Goal: Obtain resource: Obtain resource

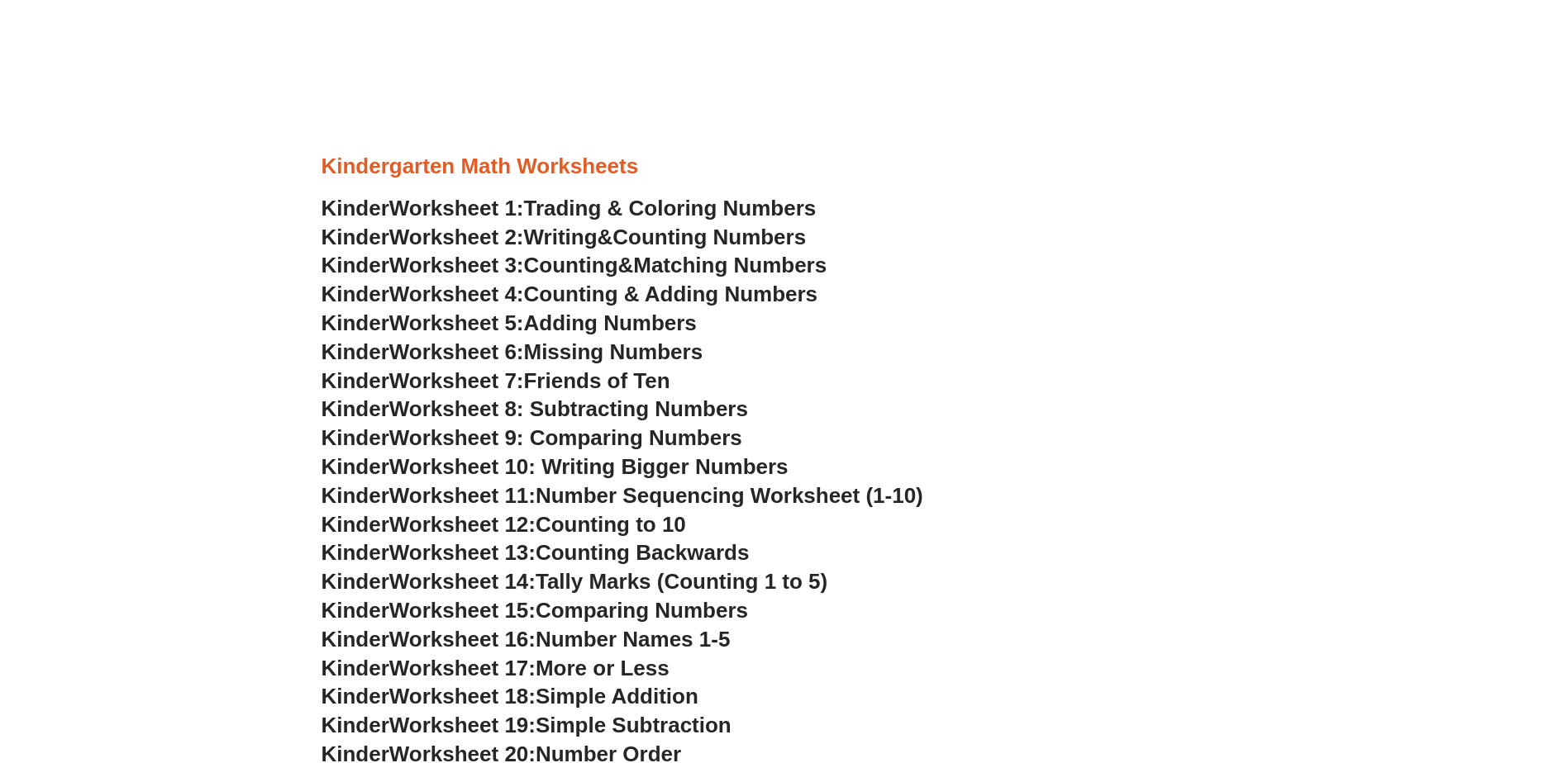
scroll to position [816, 0]
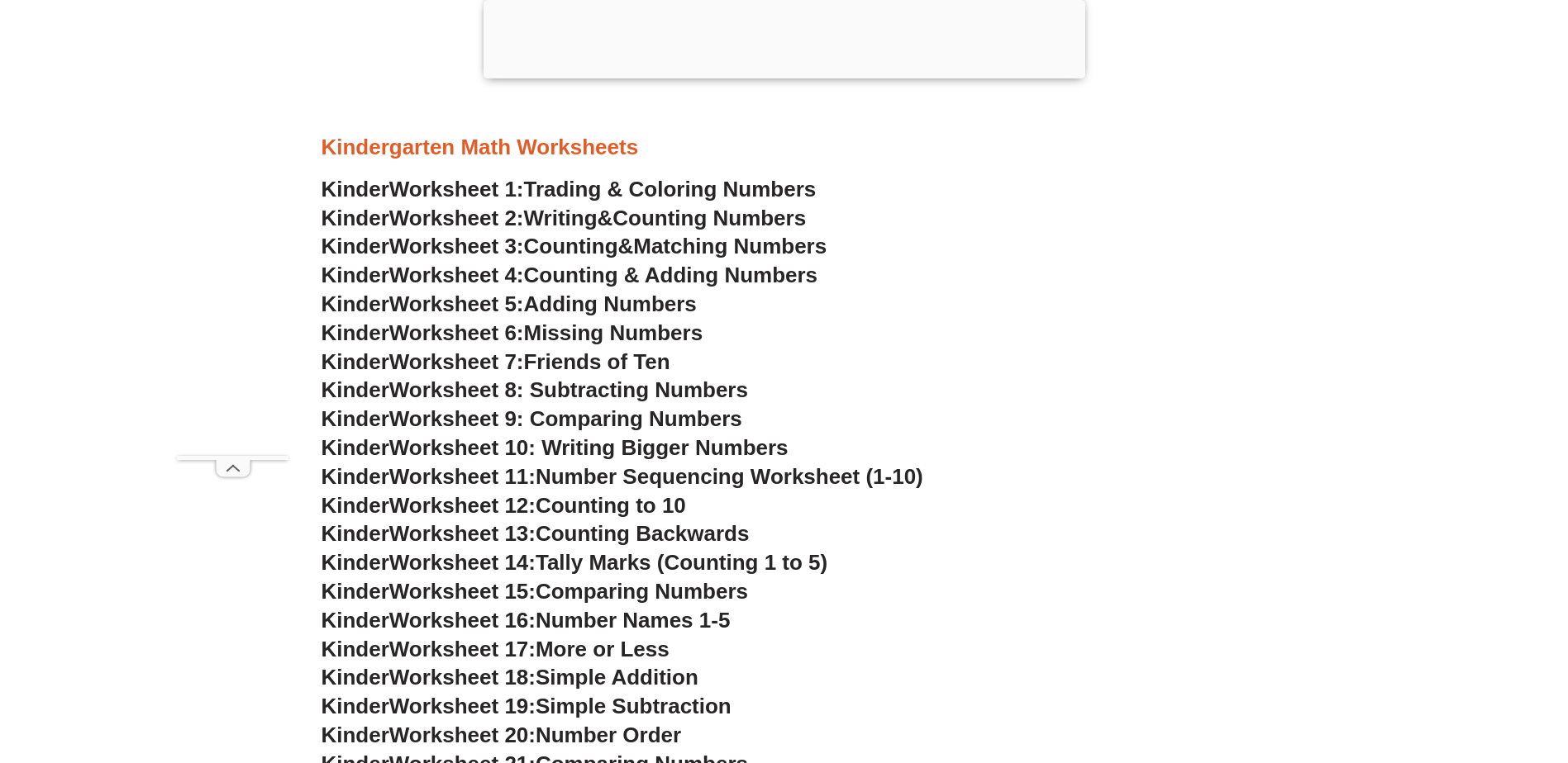
scroll to position [981, 0]
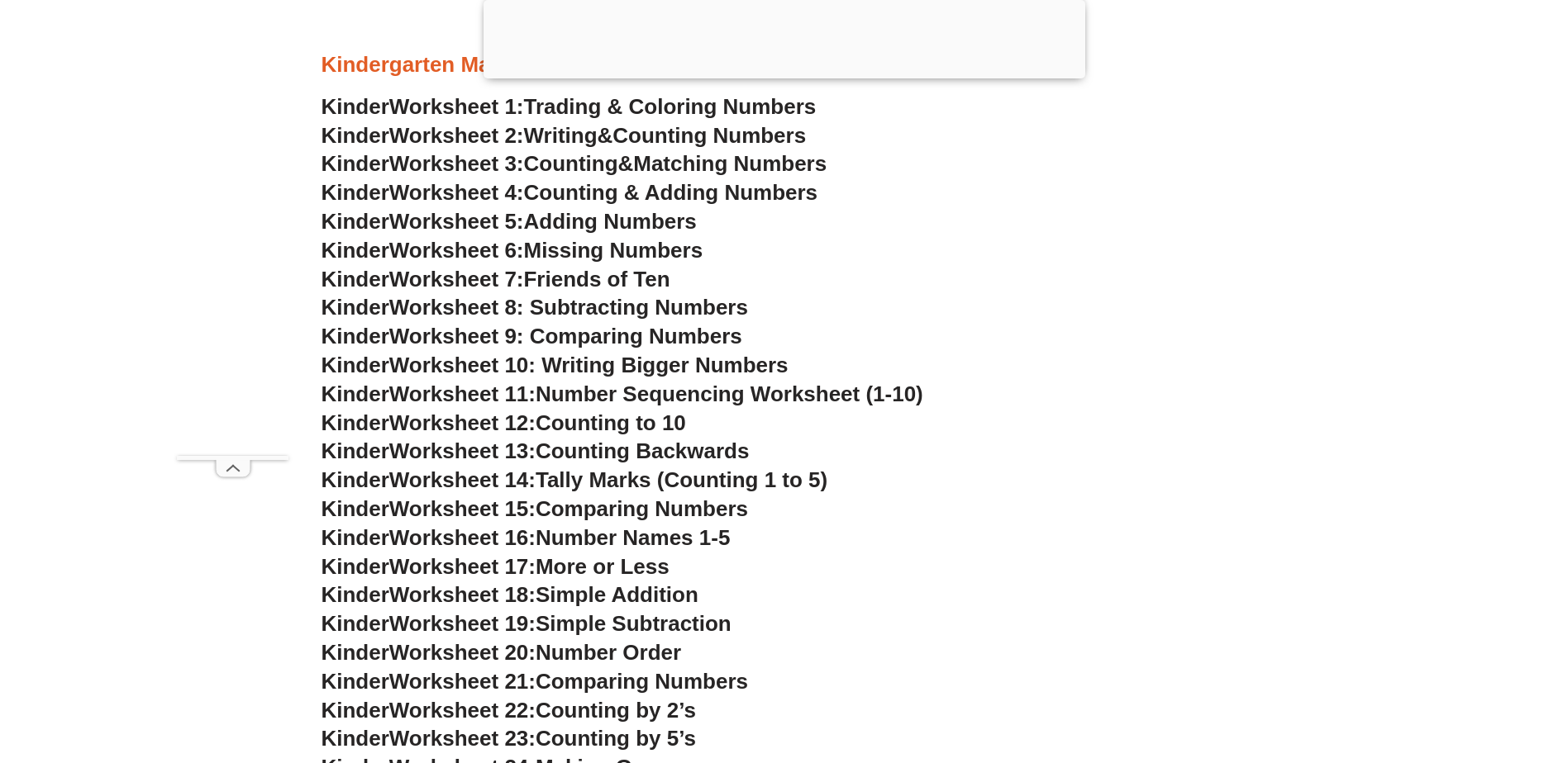
click at [607, 221] on span "Adding Numbers" at bounding box center [610, 221] width 173 height 25
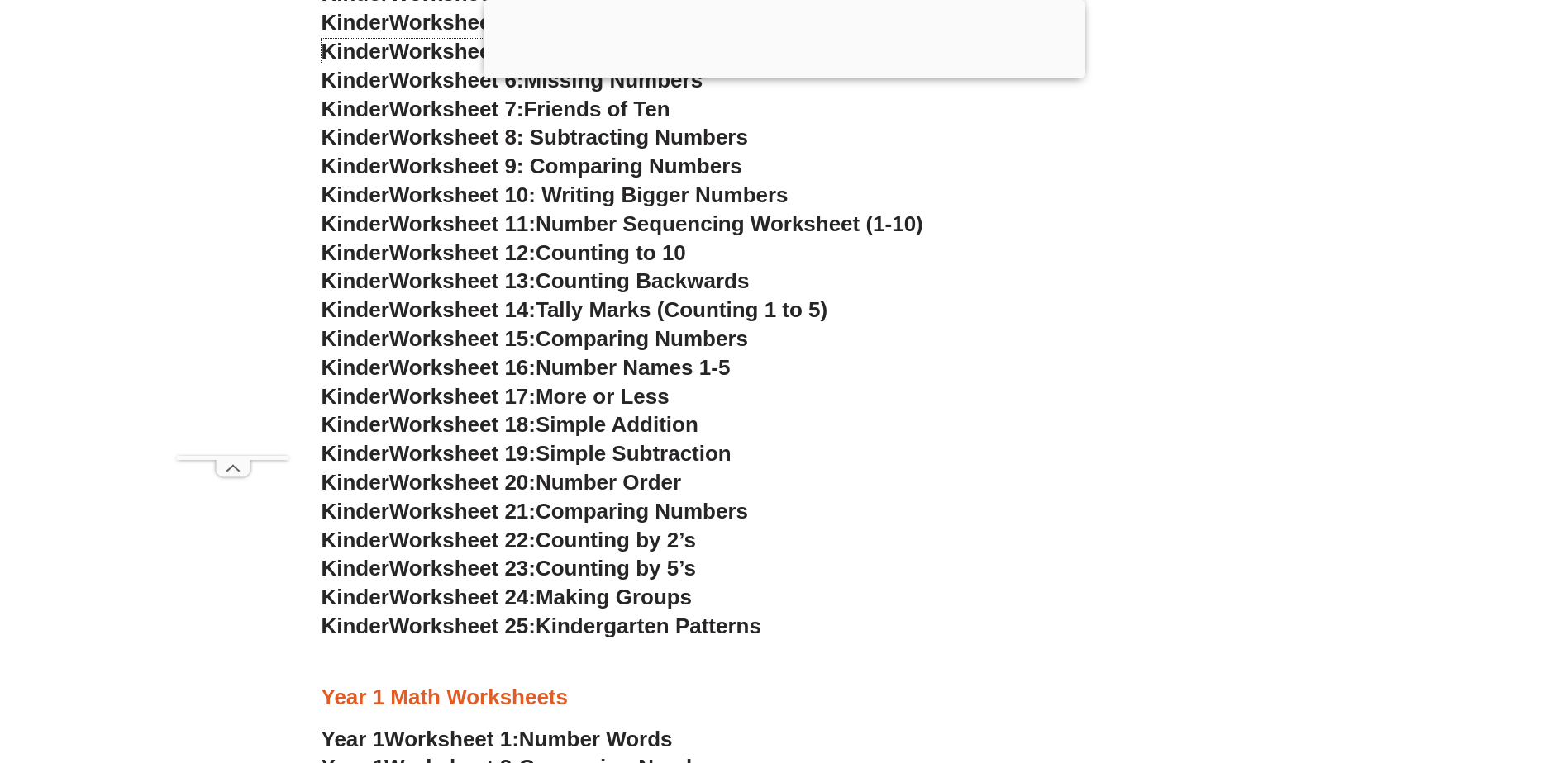
scroll to position [1147, 0]
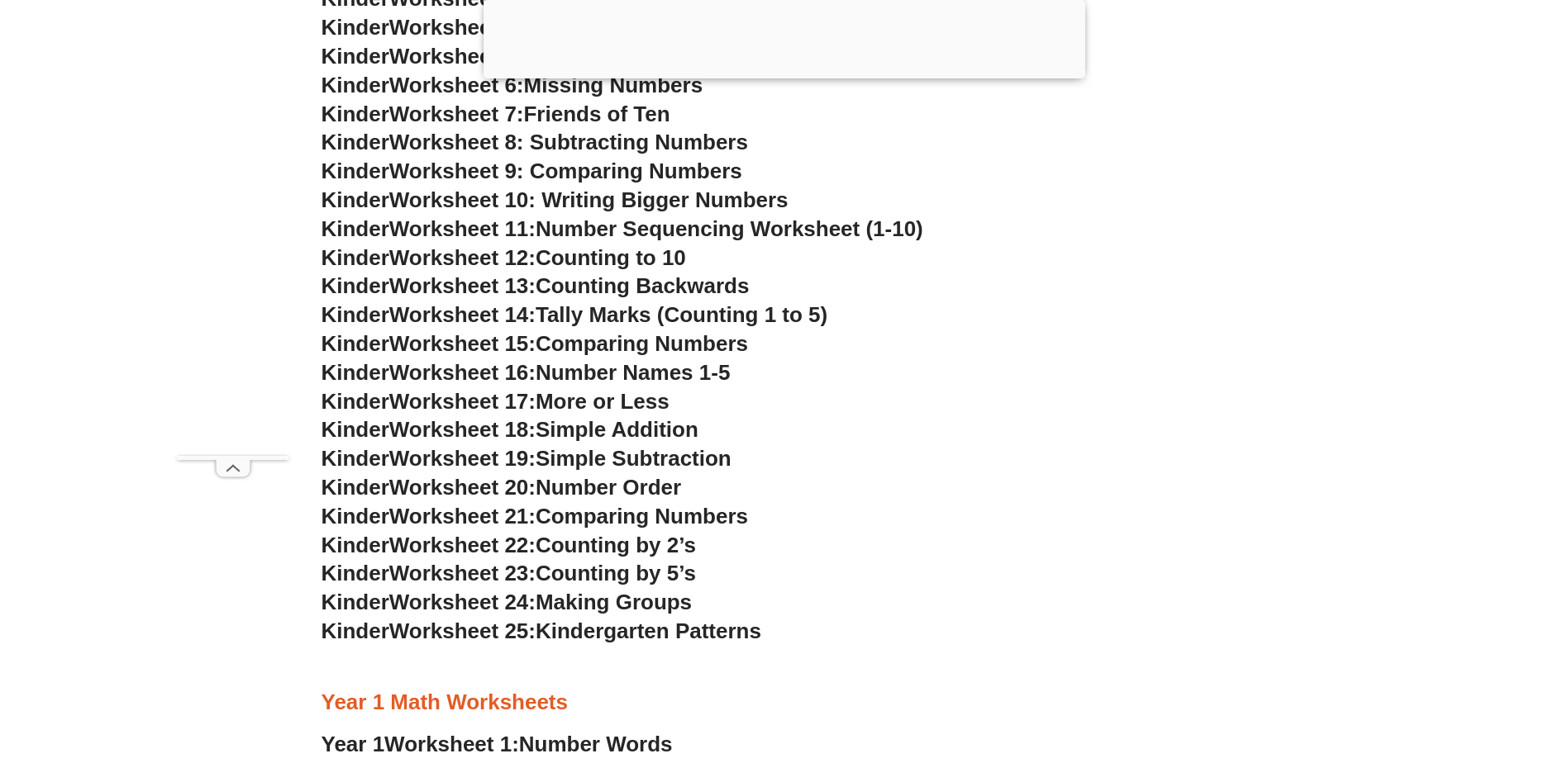
click at [588, 515] on span "Comparing Numbers" at bounding box center [641, 516] width 212 height 25
click at [566, 518] on span "Comparing Numbers" at bounding box center [641, 516] width 212 height 25
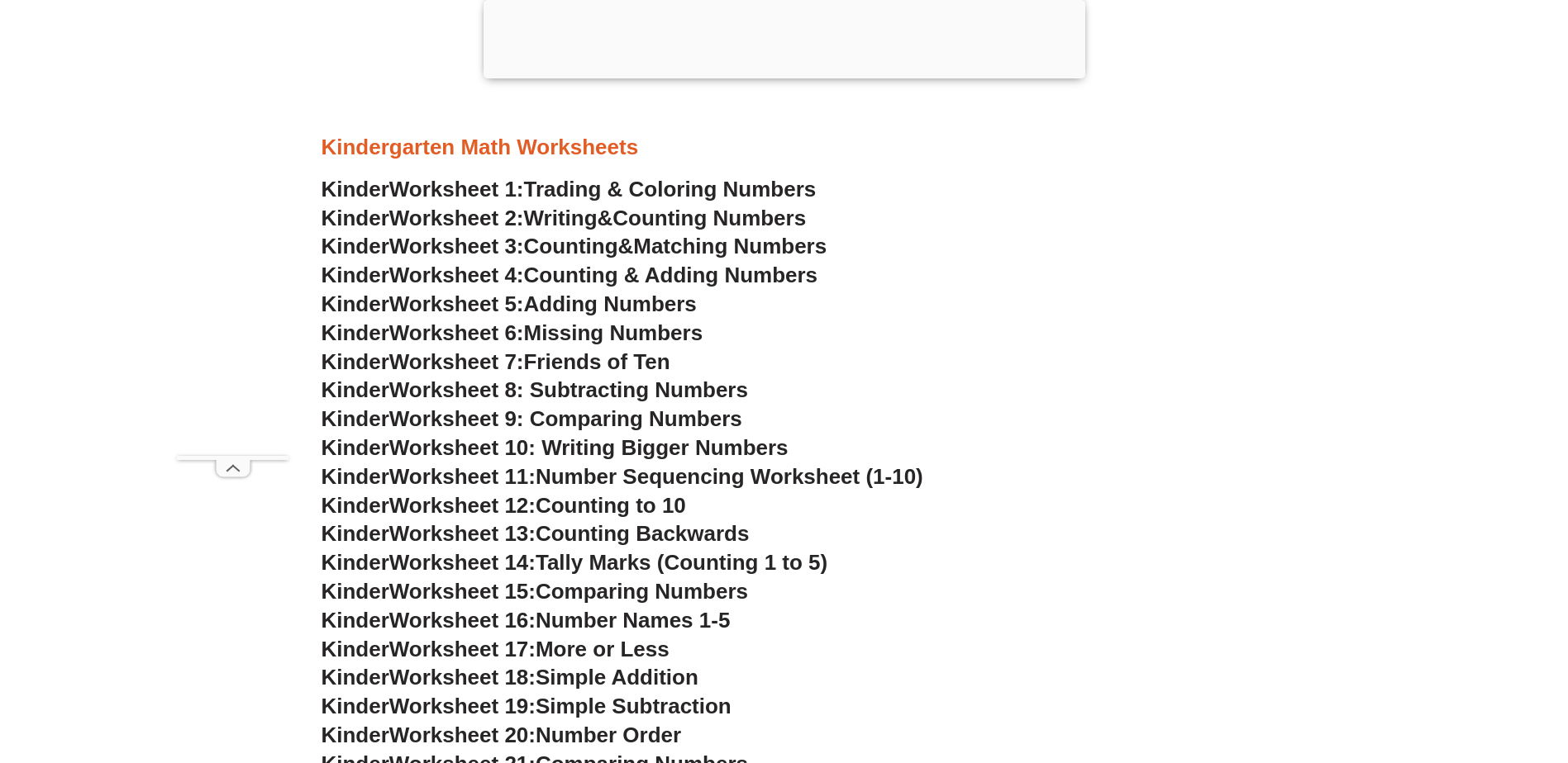
click at [781, 75] on div at bounding box center [784, 75] width 602 height 0
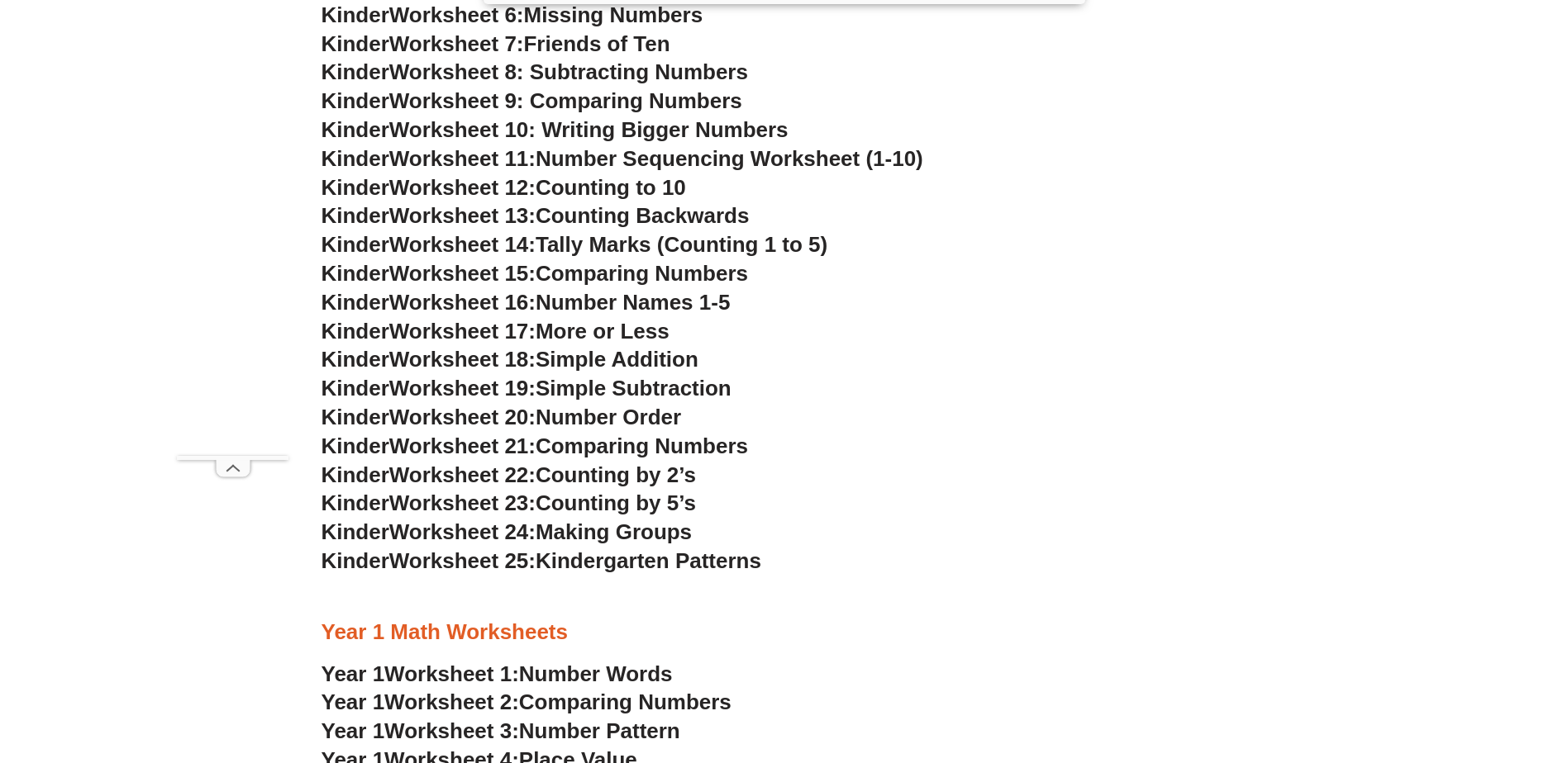
scroll to position [1154, 0]
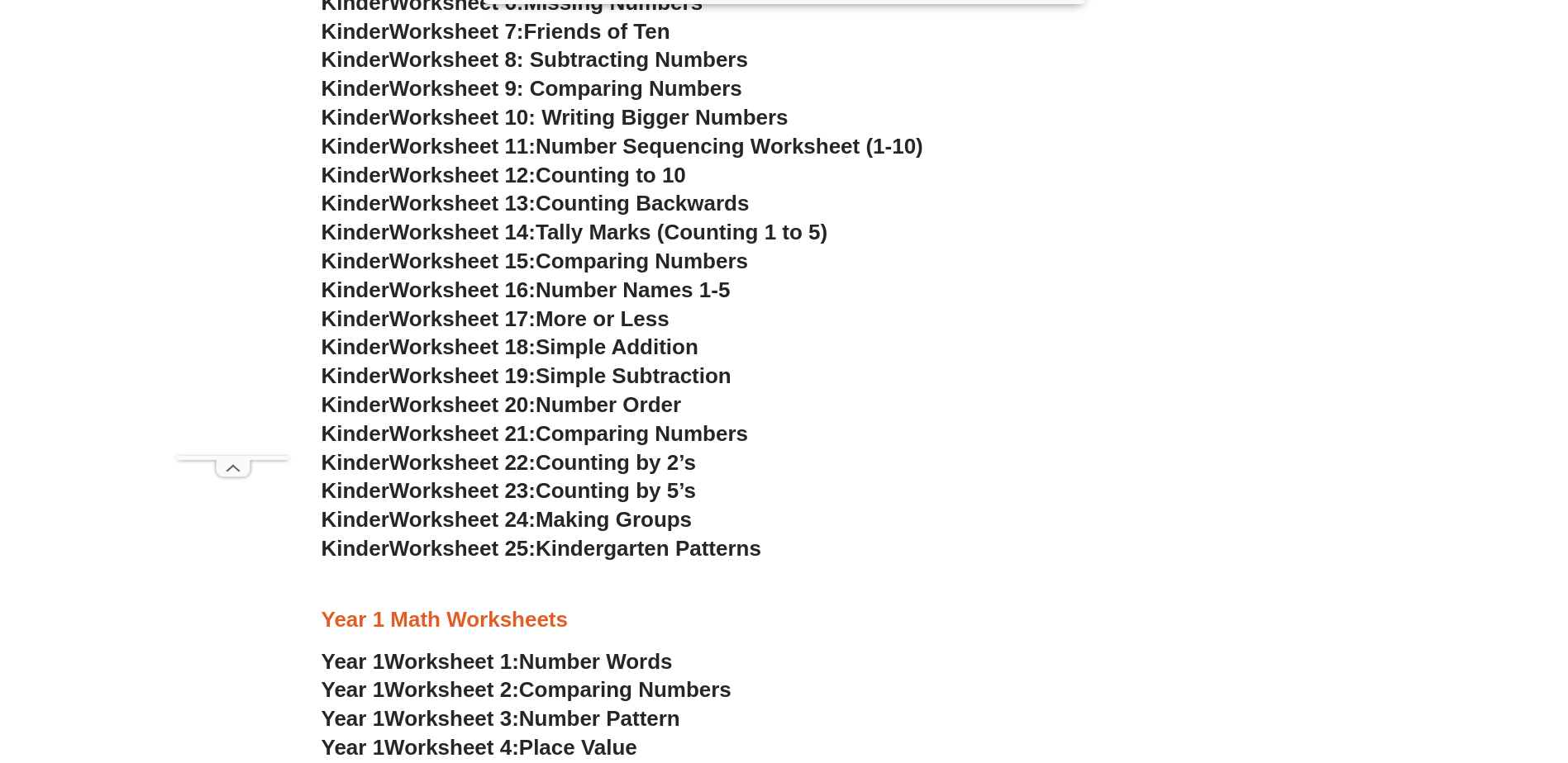
click at [468, 417] on h3 "Kinder Worksheet 20: Number Order" at bounding box center [784, 405] width 926 height 28
click at [464, 434] on span "Worksheet 21:" at bounding box center [462, 433] width 146 height 25
click at [575, 542] on span "Kindergarten Patterns" at bounding box center [648, 548] width 226 height 25
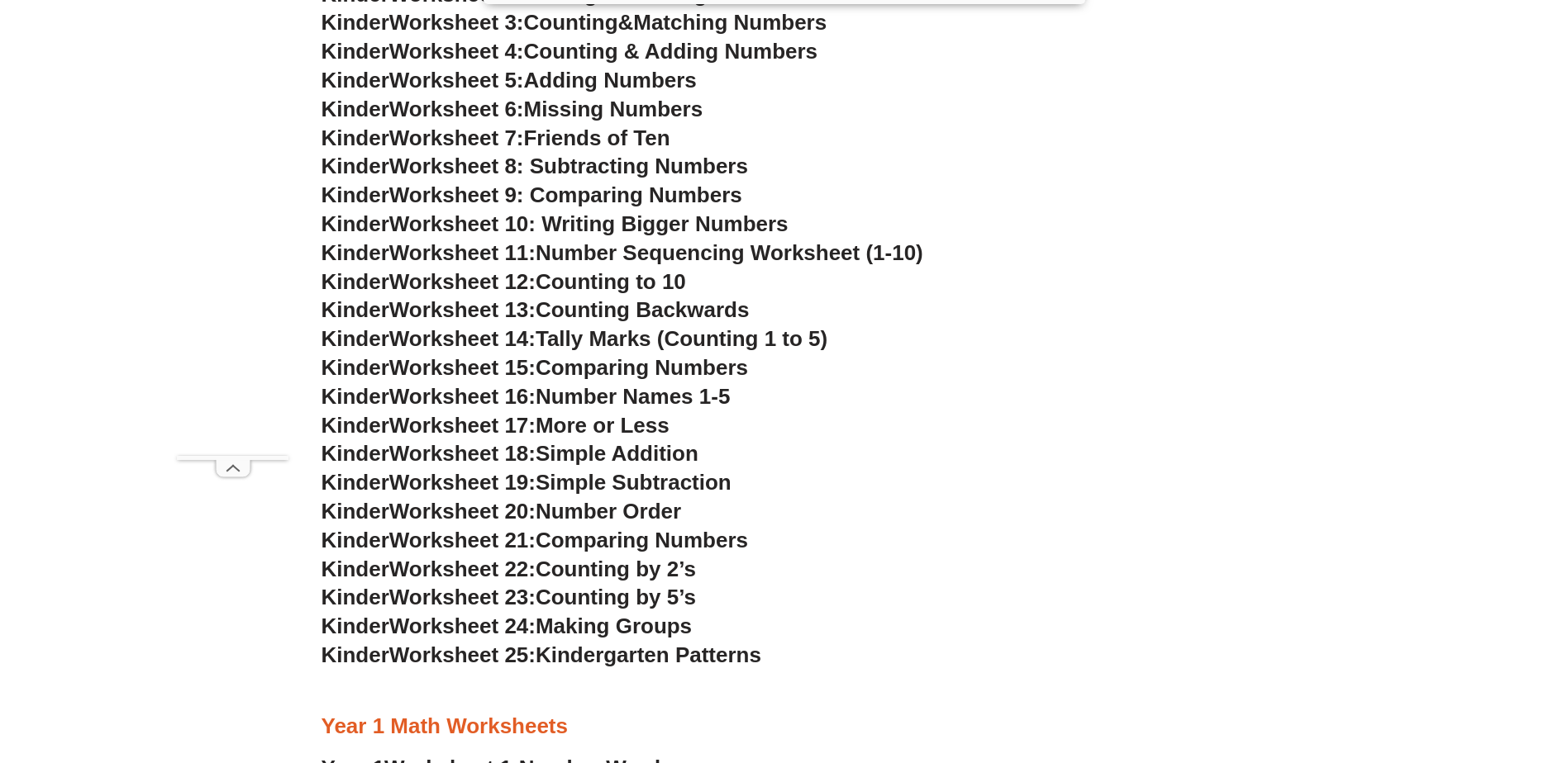
scroll to position [824, 0]
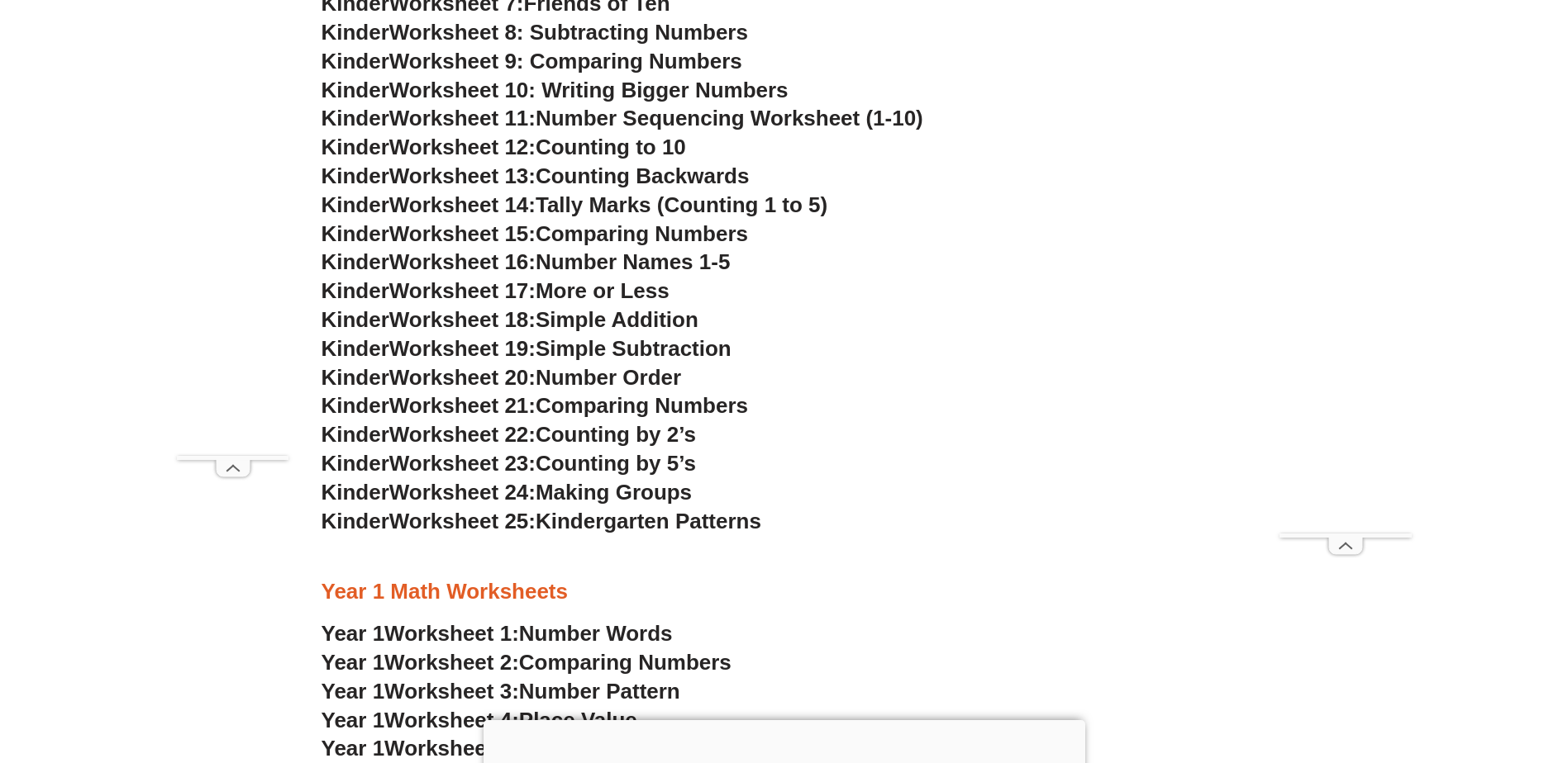
scroll to position [1154, 0]
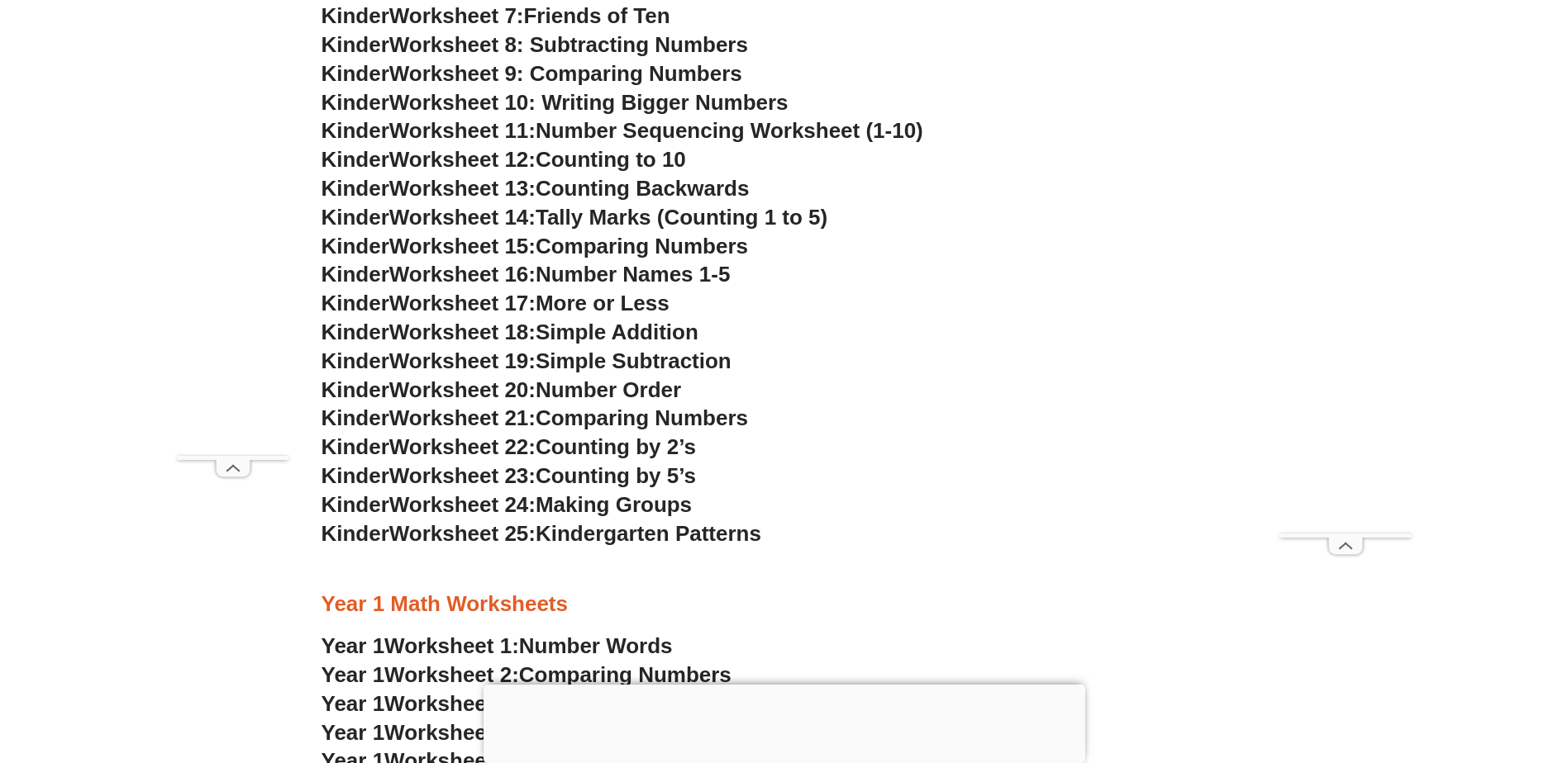
click at [486, 419] on span "Worksheet 21:" at bounding box center [462, 417] width 146 height 25
click at [547, 417] on span "Comparing Numbers" at bounding box center [641, 417] width 212 height 25
click at [592, 417] on span "Comparing Numbers" at bounding box center [641, 417] width 212 height 25
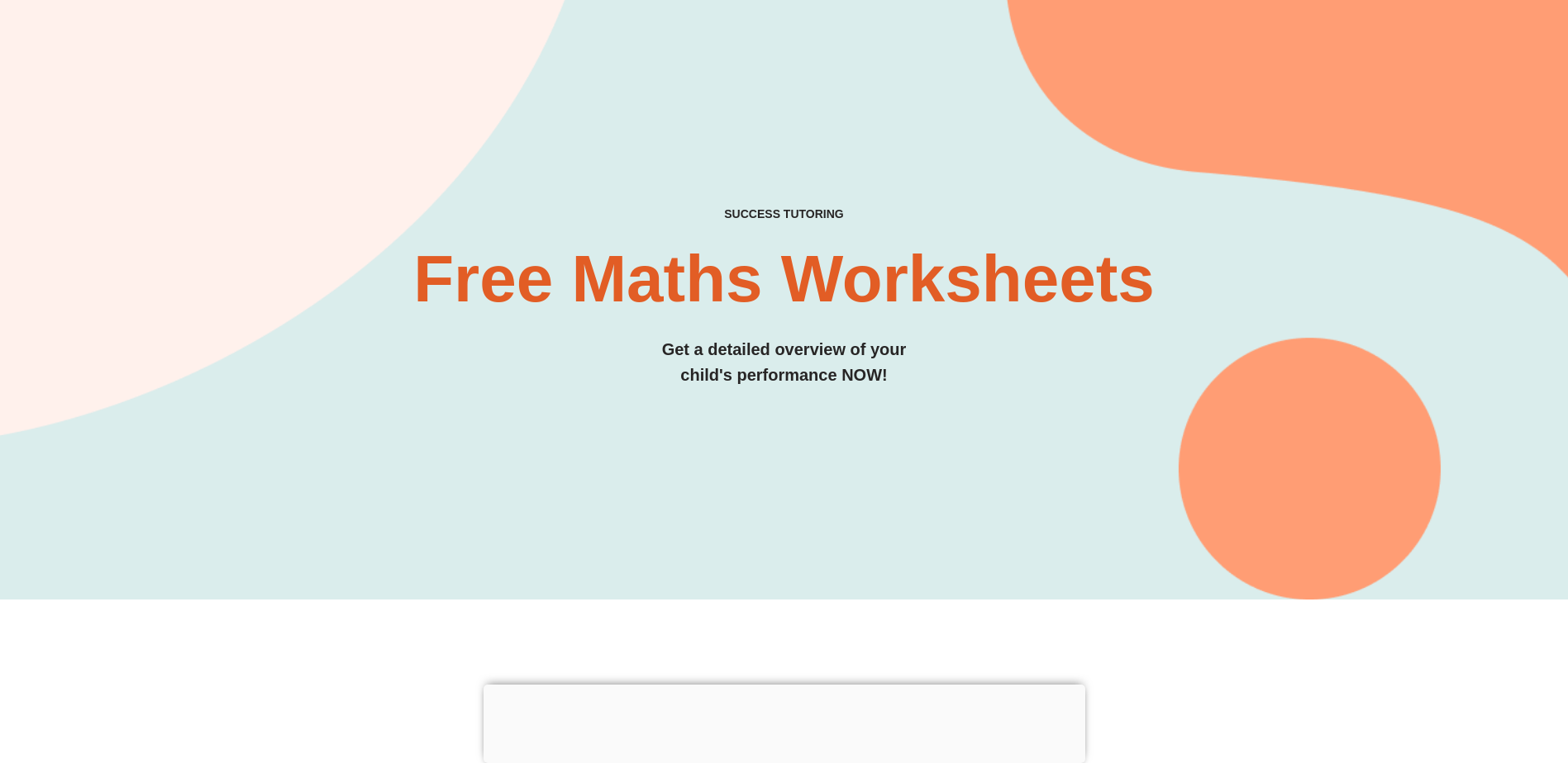
scroll to position [71, 0]
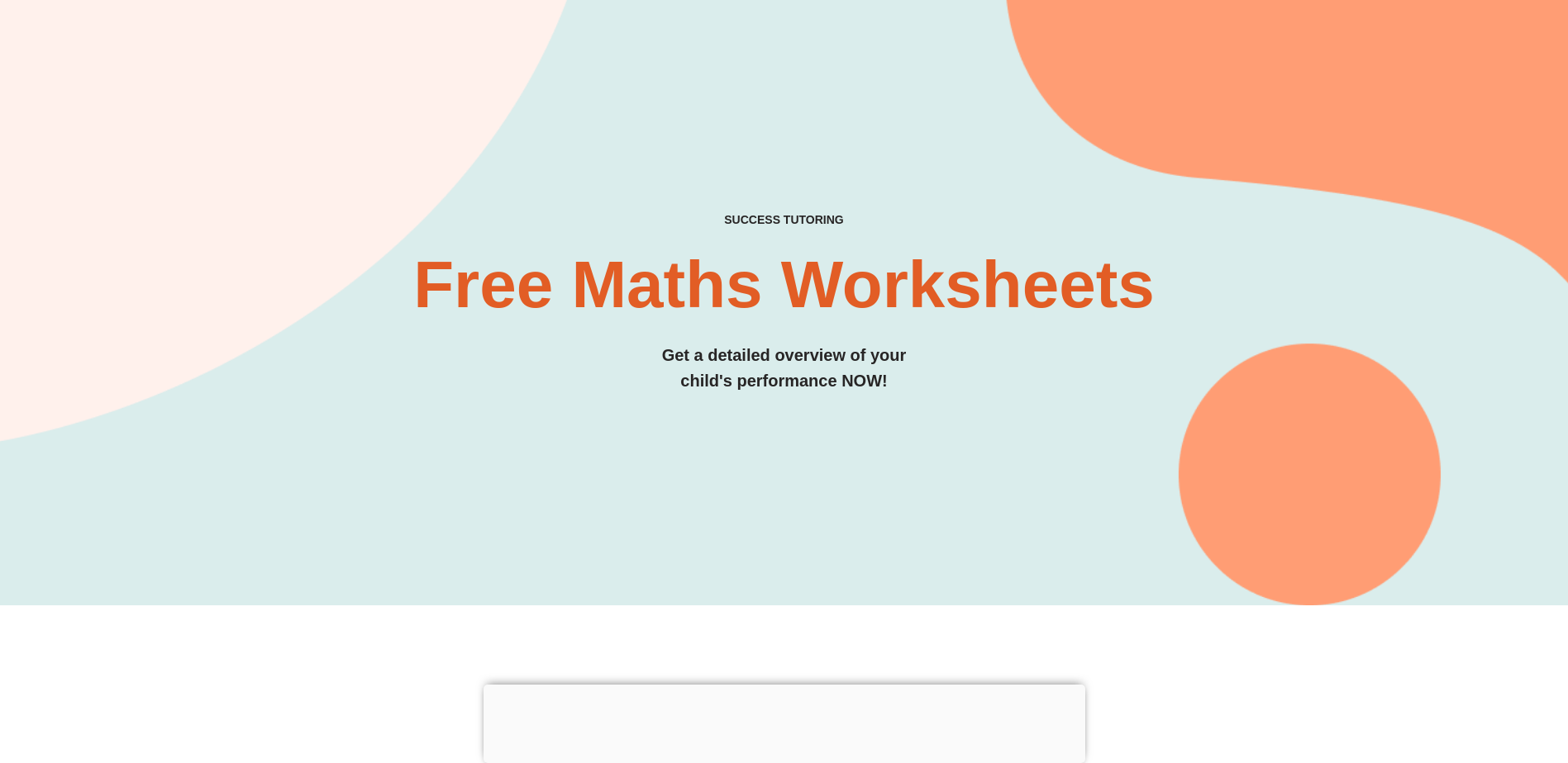
click at [780, 685] on div at bounding box center [784, 685] width 602 height 0
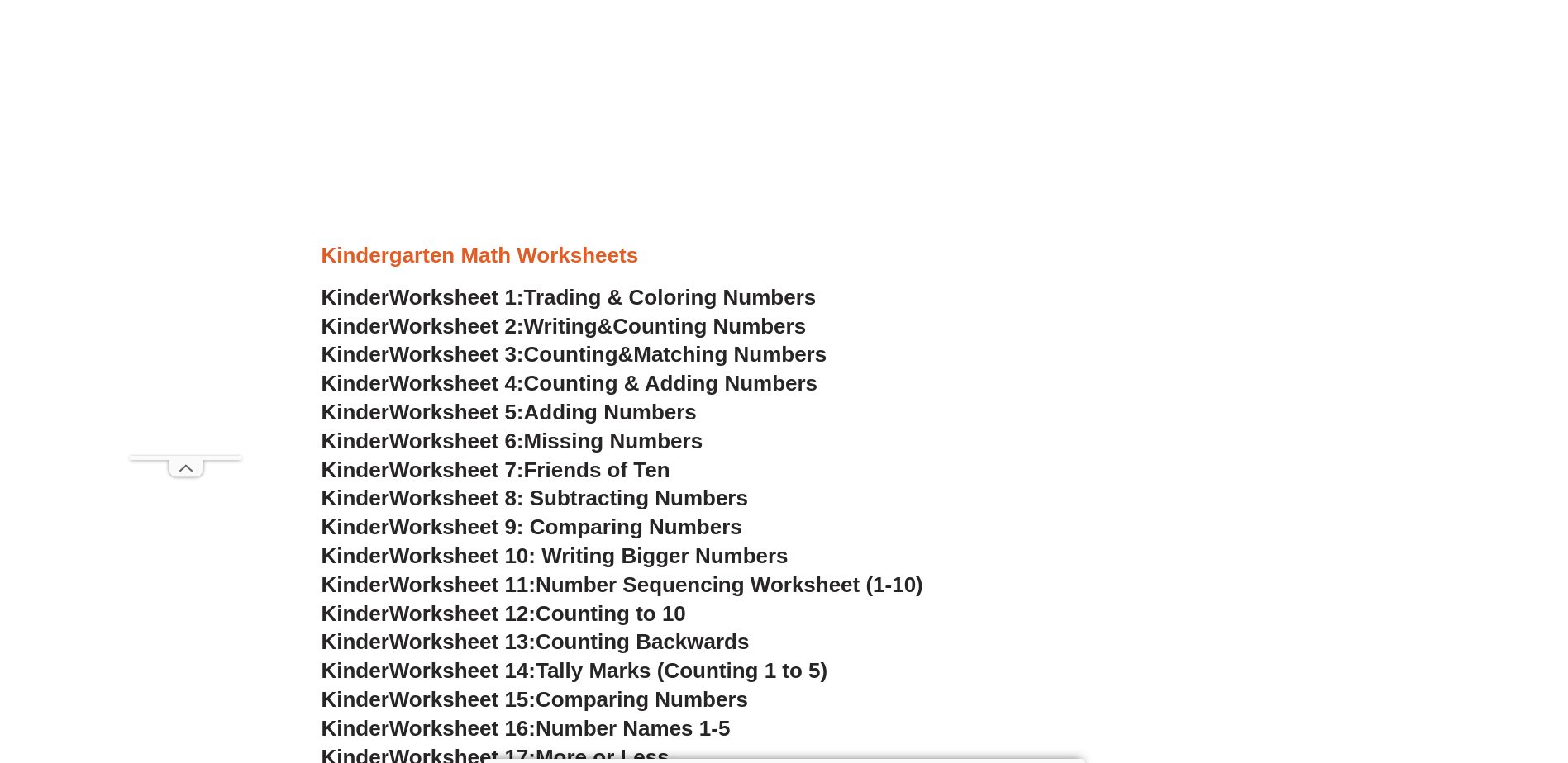
scroll to position [814, 0]
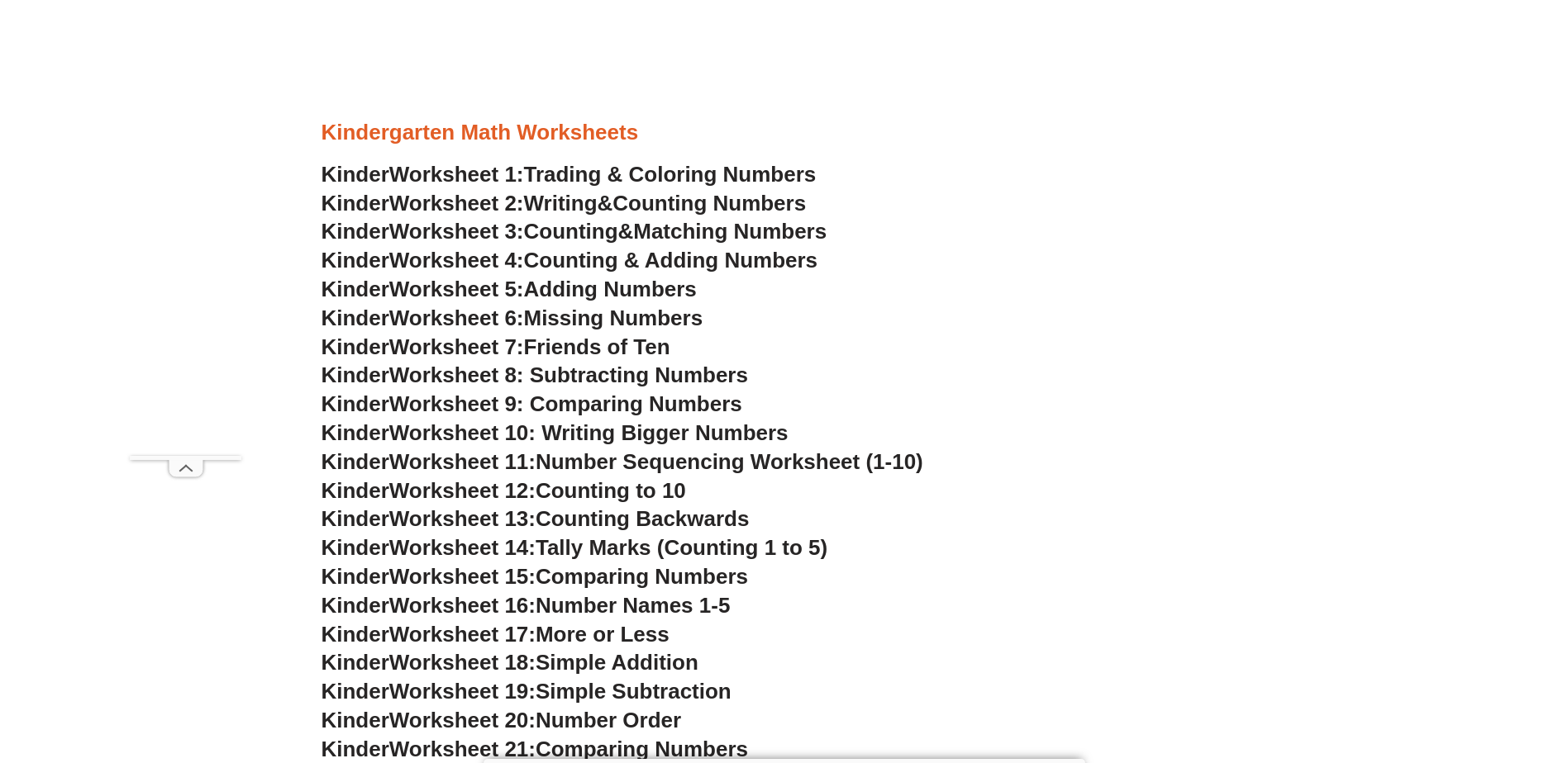
click at [484, 318] on span "Worksheet 6:" at bounding box center [456, 318] width 135 height 25
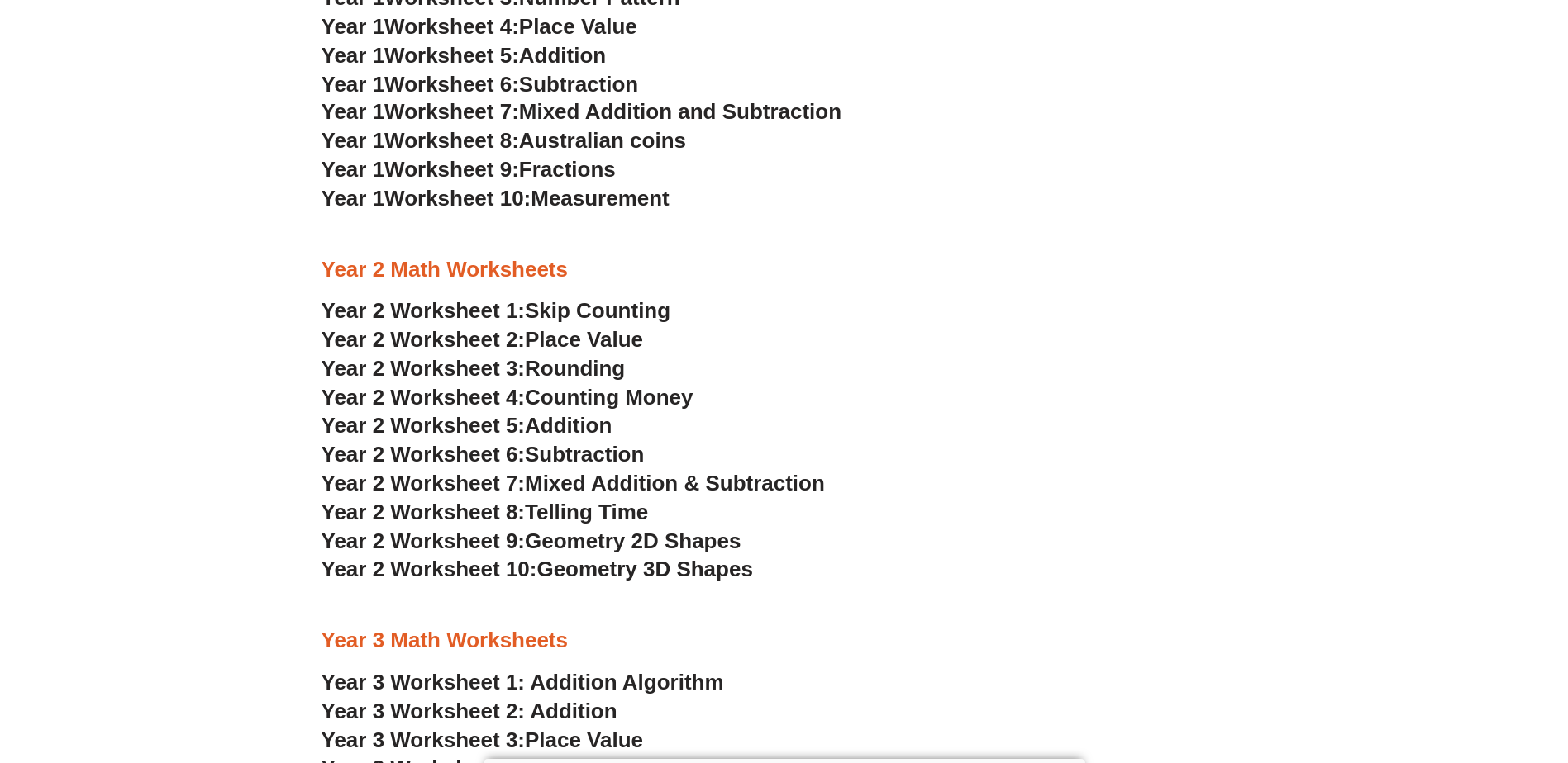
scroll to position [1154, 0]
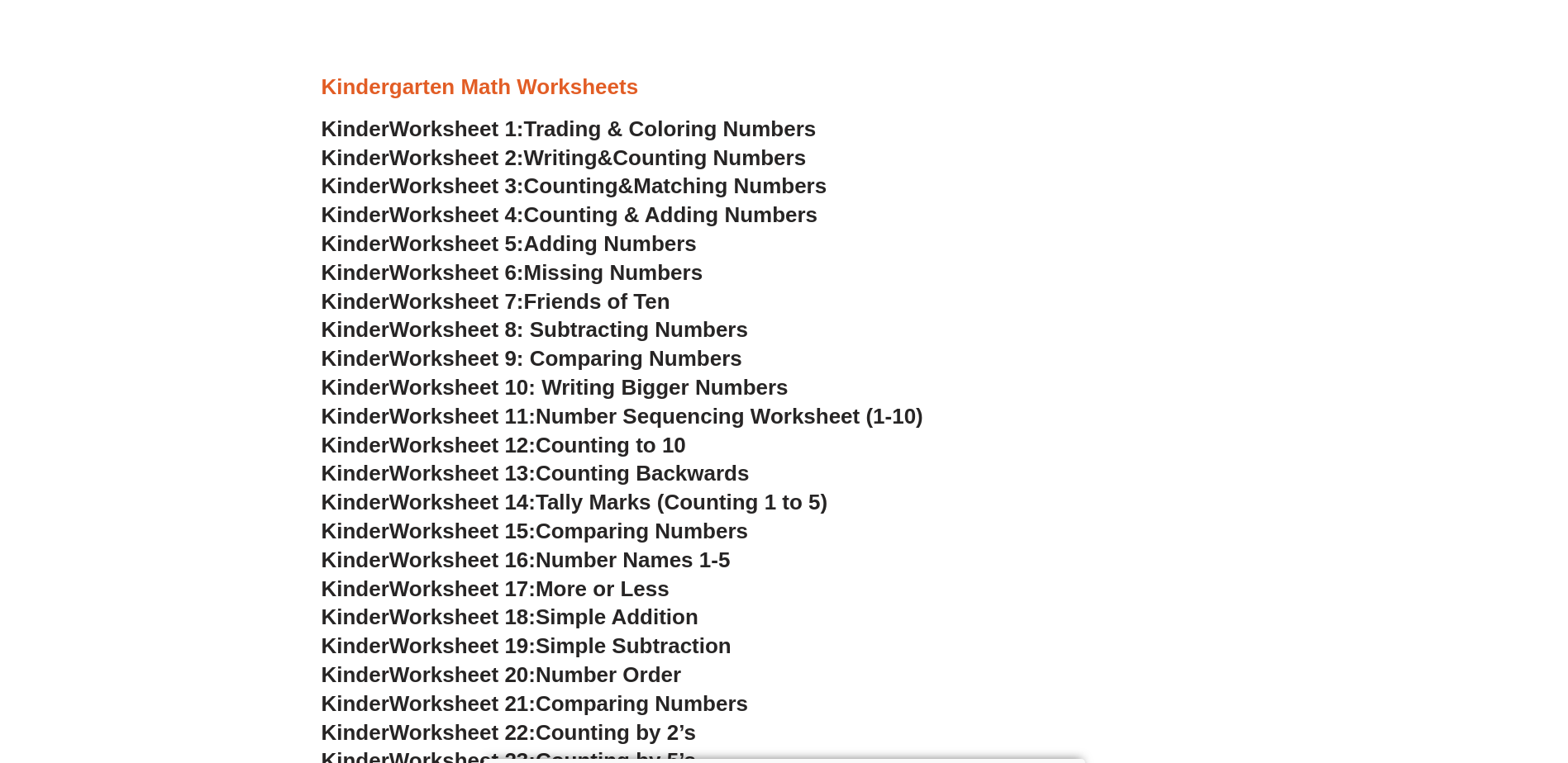
scroll to position [897, 0]
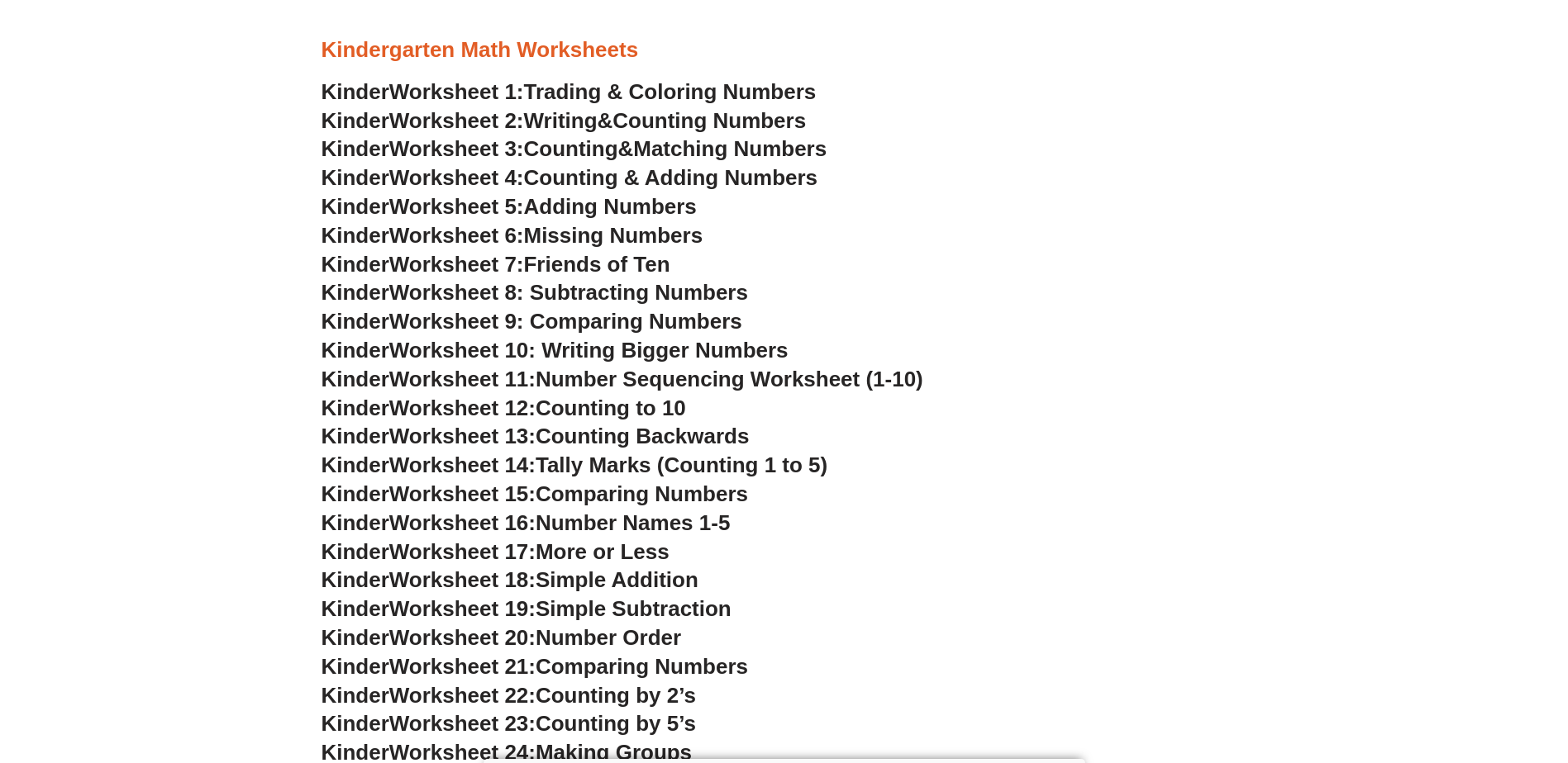
click at [488, 299] on span "Worksheet 8: Subtracting Numbers" at bounding box center [568, 292] width 359 height 25
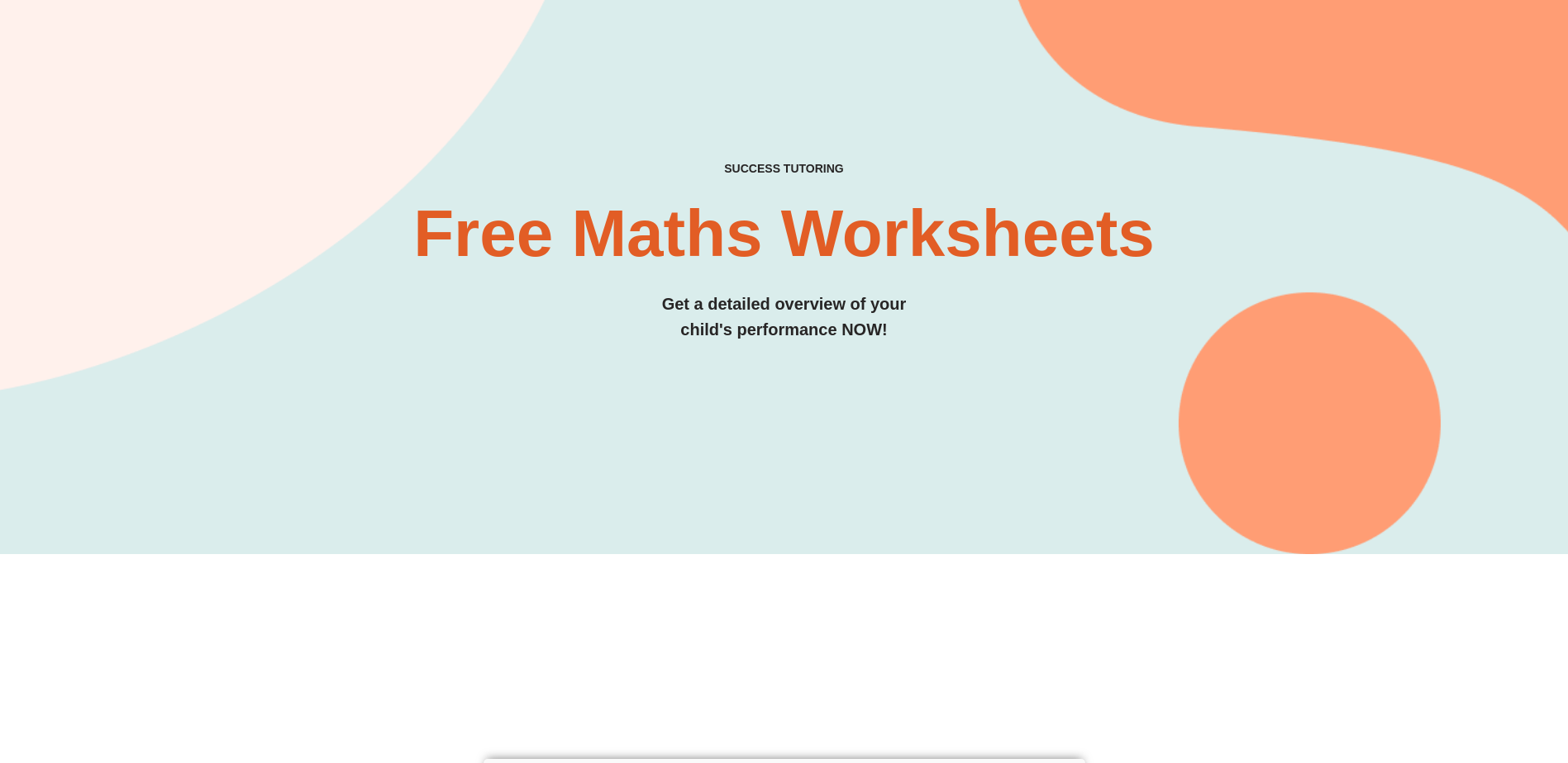
scroll to position [0, 0]
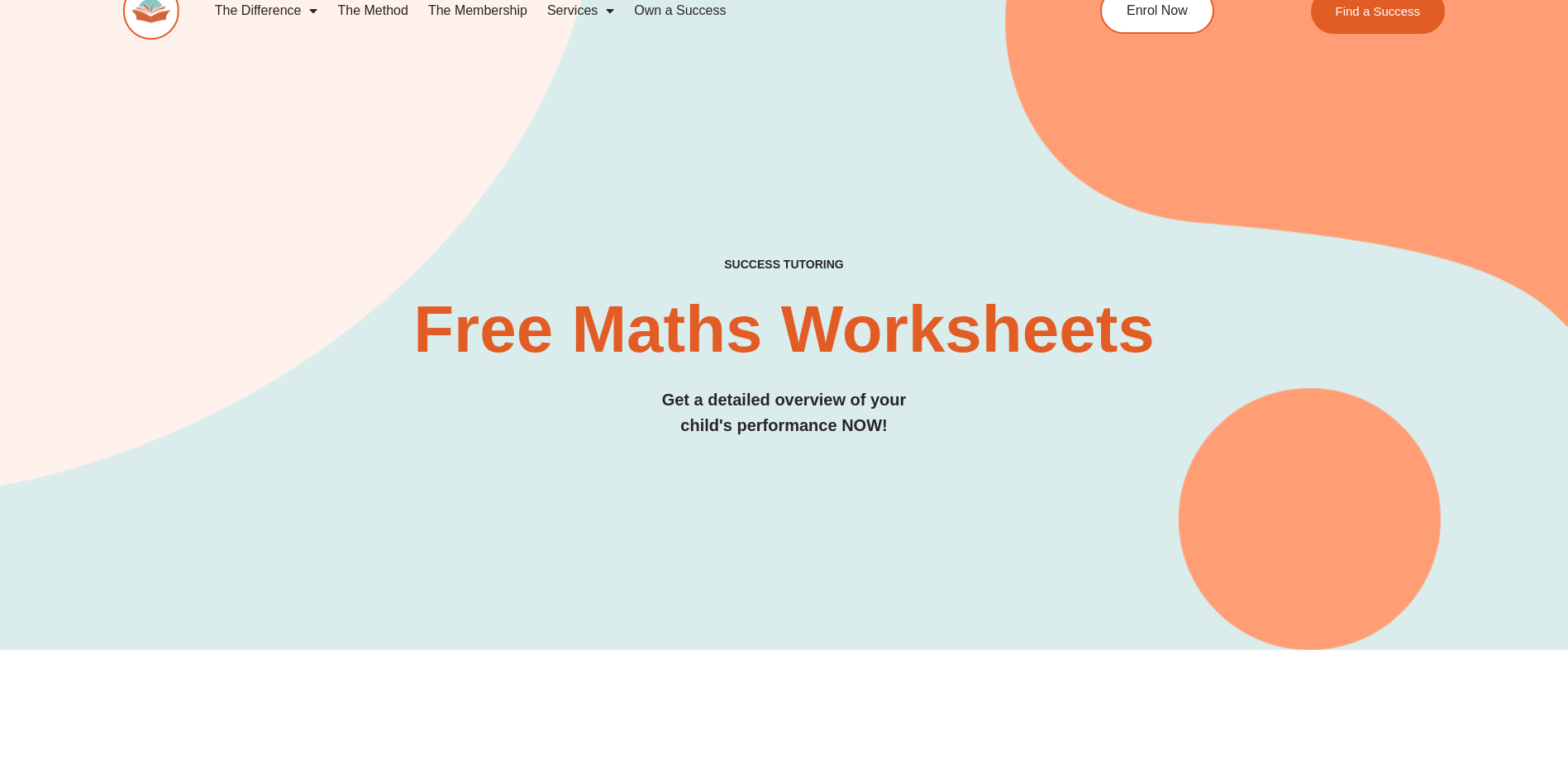
scroll to position [110, 0]
